Goal: Information Seeking & Learning: Find specific fact

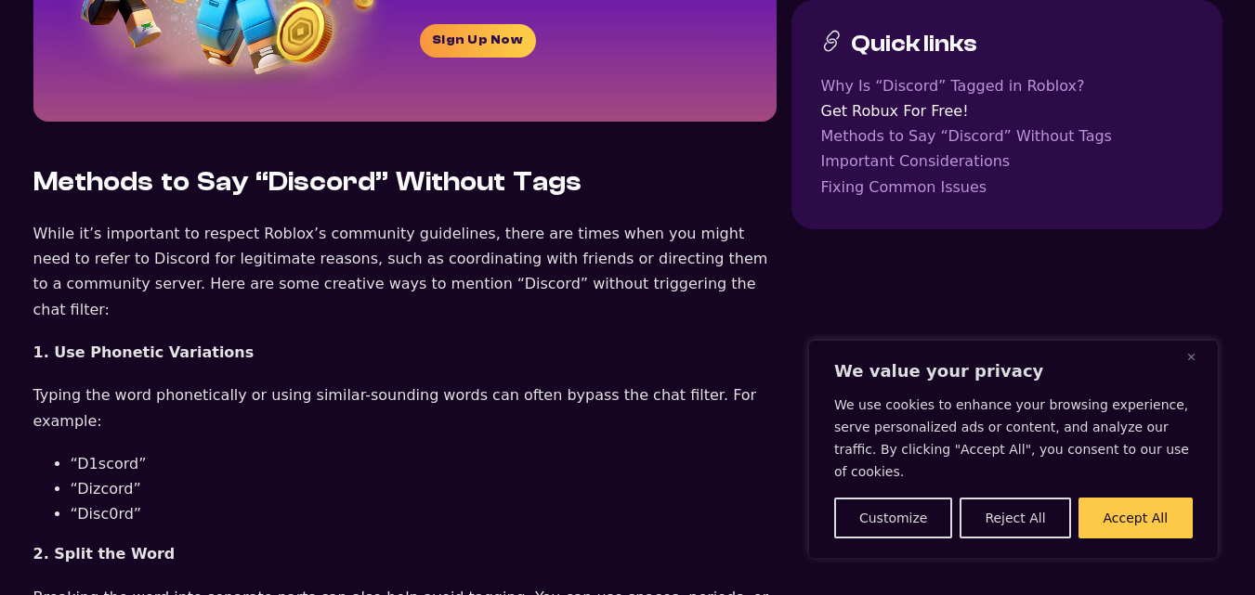
scroll to position [1672, 0]
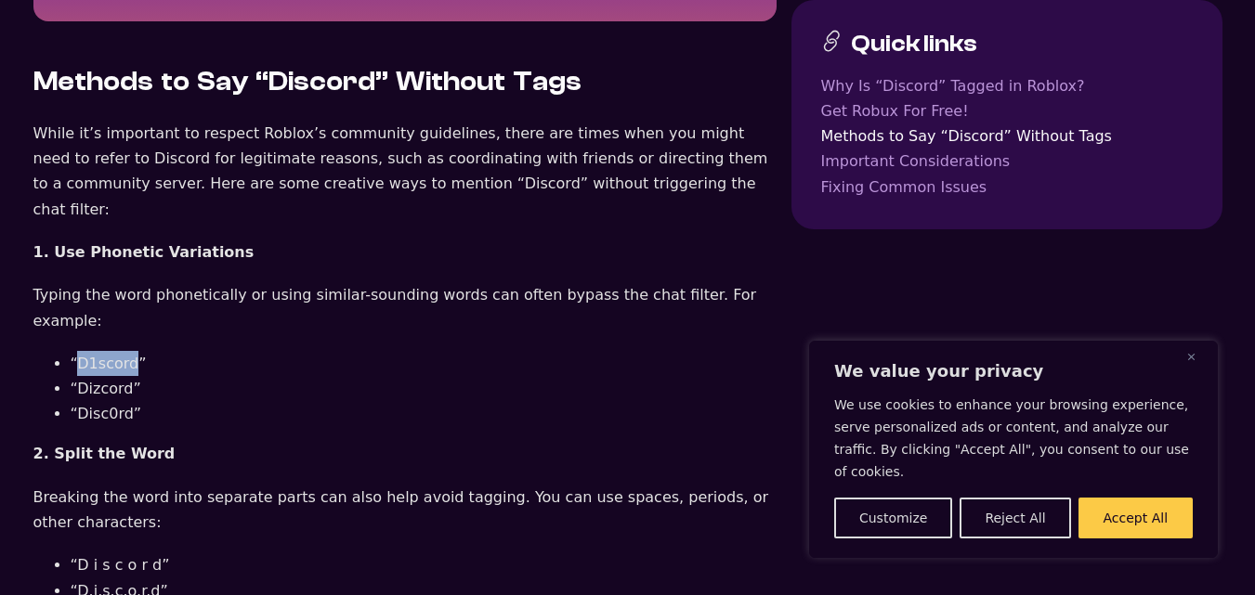
drag, startPoint x: 131, startPoint y: 260, endPoint x: 78, endPoint y: 263, distance: 53.0
click at [79, 351] on li "“D1scord”" at bounding box center [424, 363] width 706 height 25
copy li "D1scord"
click at [111, 376] on li "“Dizcord”" at bounding box center [424, 388] width 706 height 25
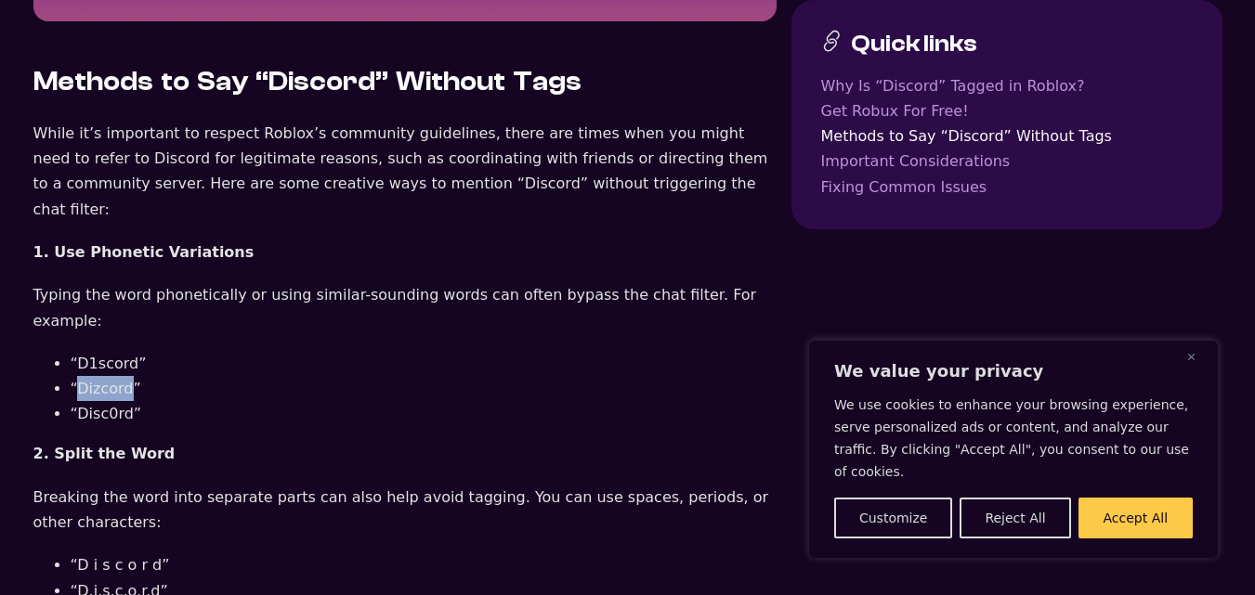
copy li "Dizcord"
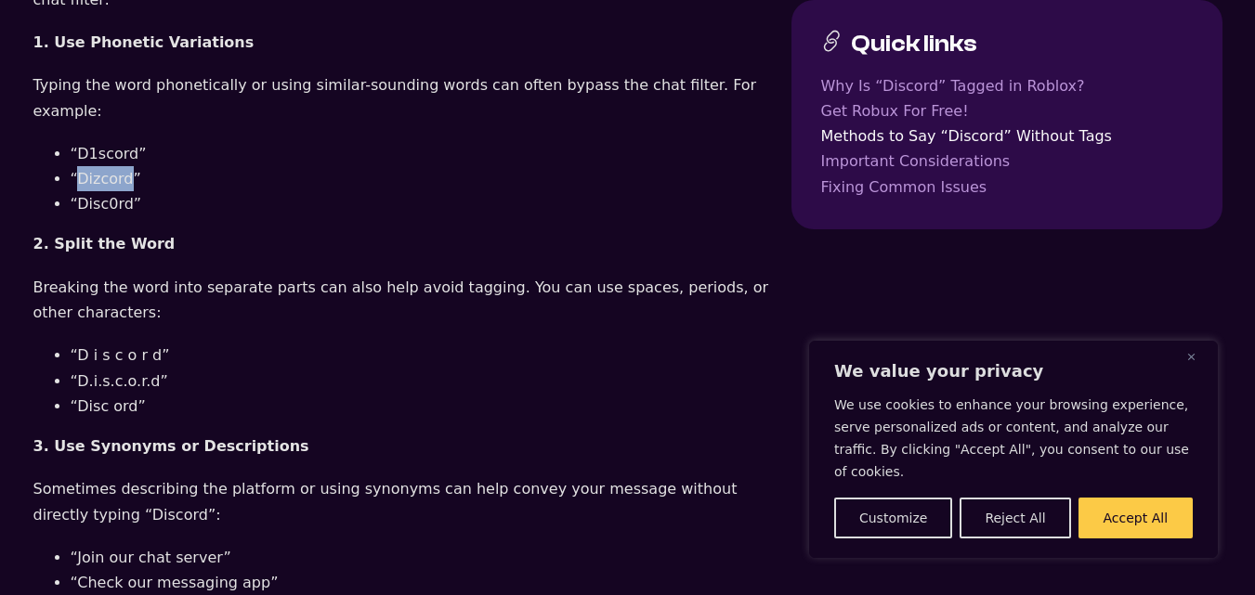
scroll to position [1822, 0]
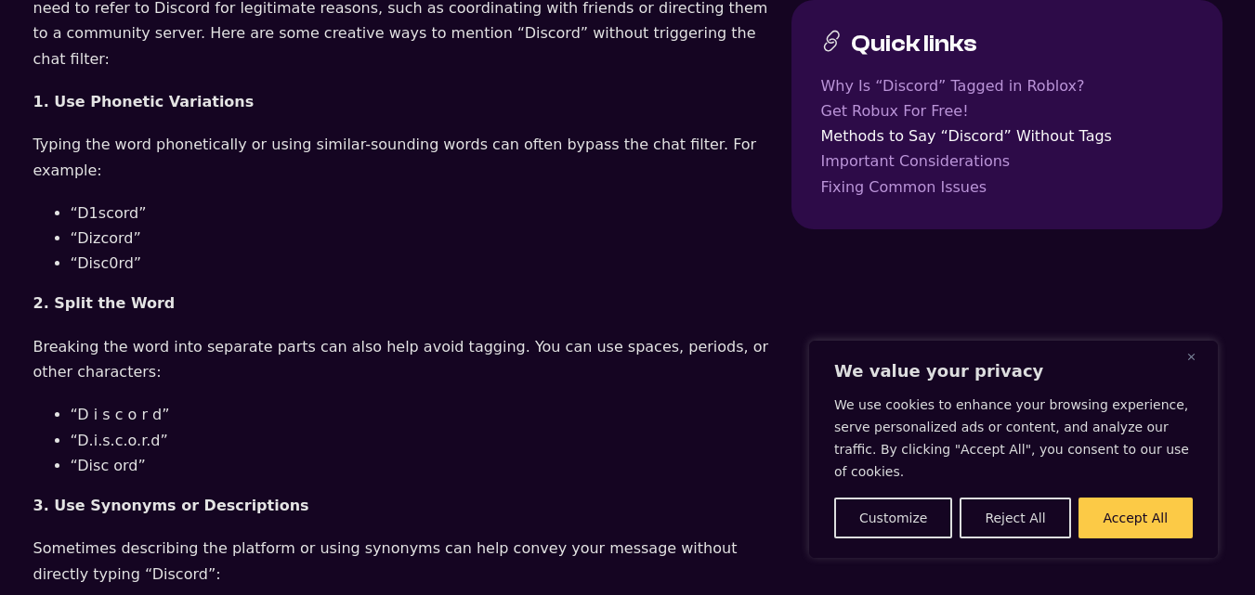
click at [97, 251] on li "“Disc0rd”" at bounding box center [424, 263] width 706 height 25
copy li "Disc0rd"
click at [115, 402] on li "“D i s c o r d”" at bounding box center [424, 414] width 706 height 25
drag, startPoint x: 141, startPoint y: 340, endPoint x: 78, endPoint y: 343, distance: 63.2
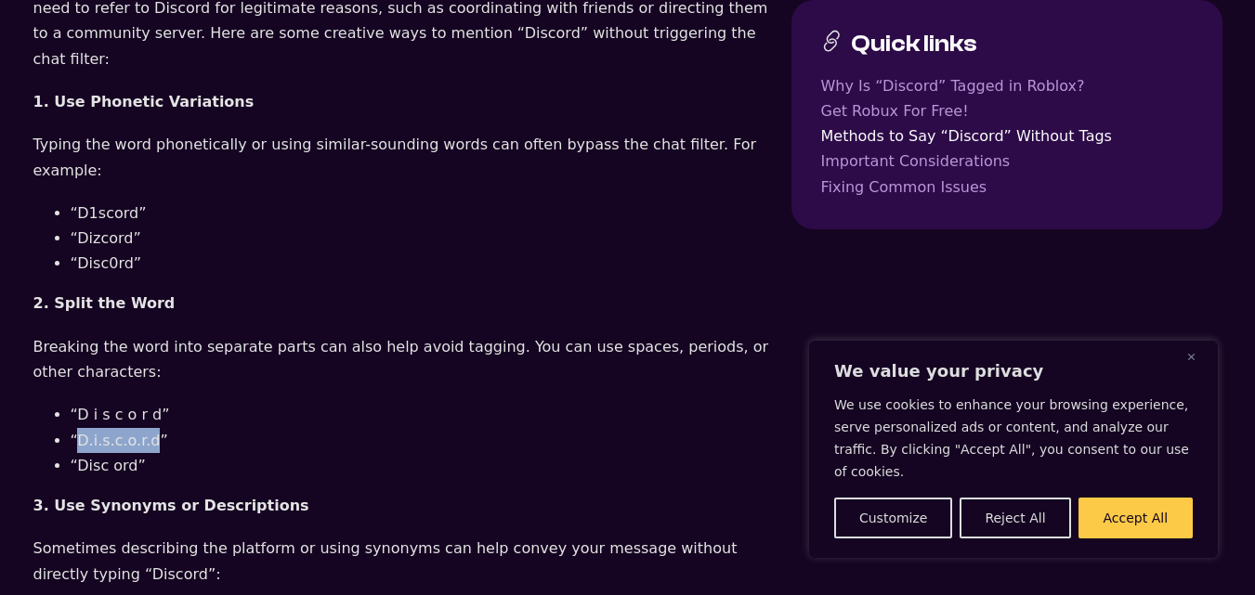
click at [78, 428] on li "“D.i.s.c.o.r.d”" at bounding box center [424, 440] width 706 height 25
copy li "D.i.s.c.o.r.d"
